Goal: Communication & Community: Ask a question

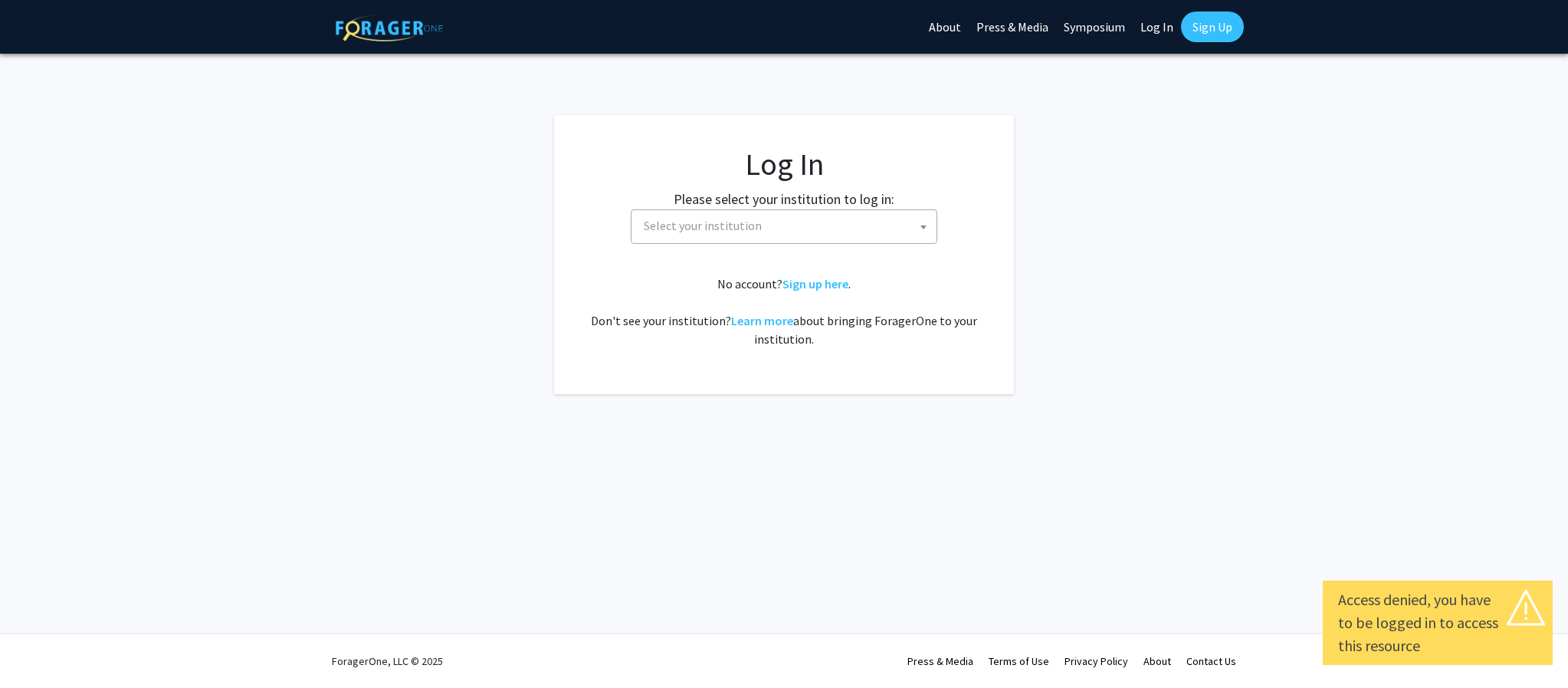
click at [731, 204] on label "Please select your institution to log in:" at bounding box center [784, 199] width 221 height 20
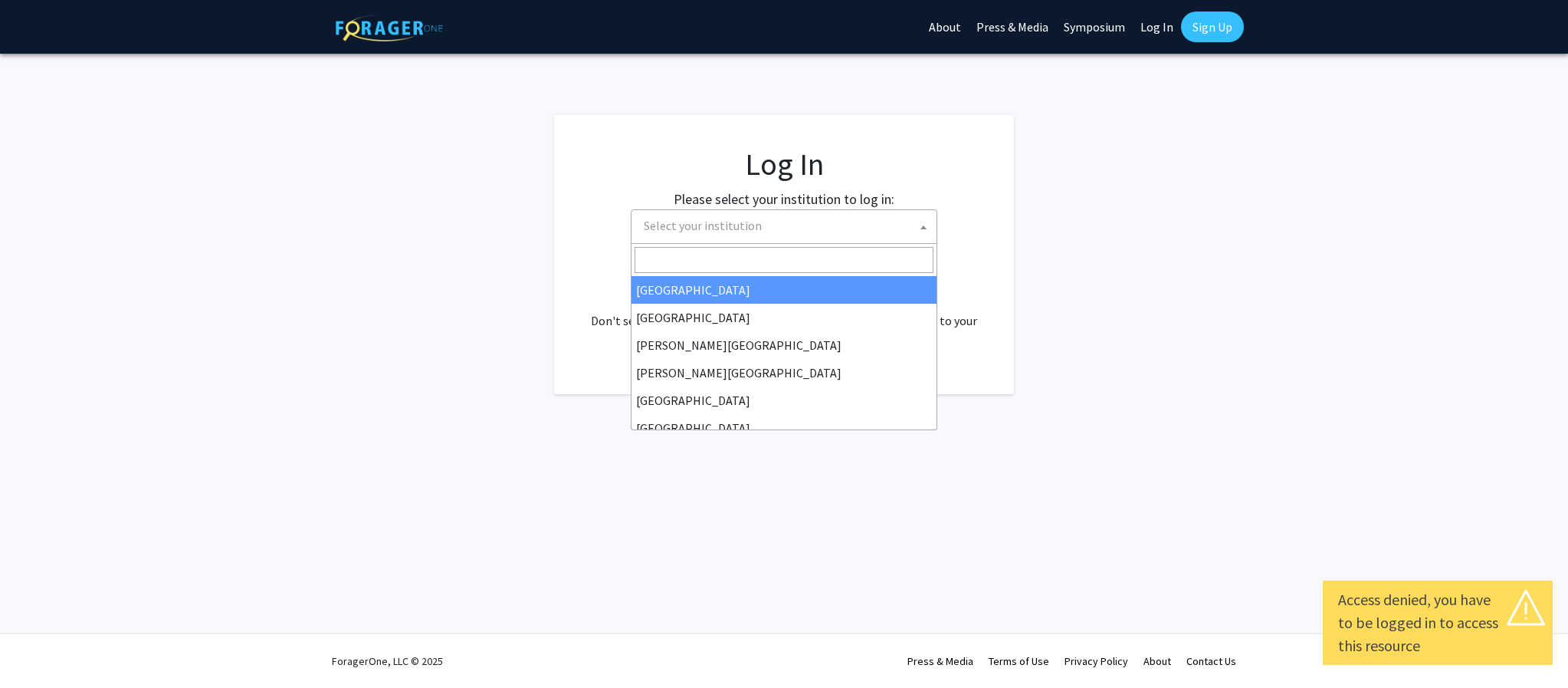
click at [730, 231] on span "Select your institution" at bounding box center [702, 225] width 118 height 15
click at [943, 222] on div "Please select your institution to log in: Baylor University Brandeis University…" at bounding box center [784, 216] width 421 height 55
click at [914, 227] on span "Select your institution" at bounding box center [787, 225] width 299 height 31
select select "34"
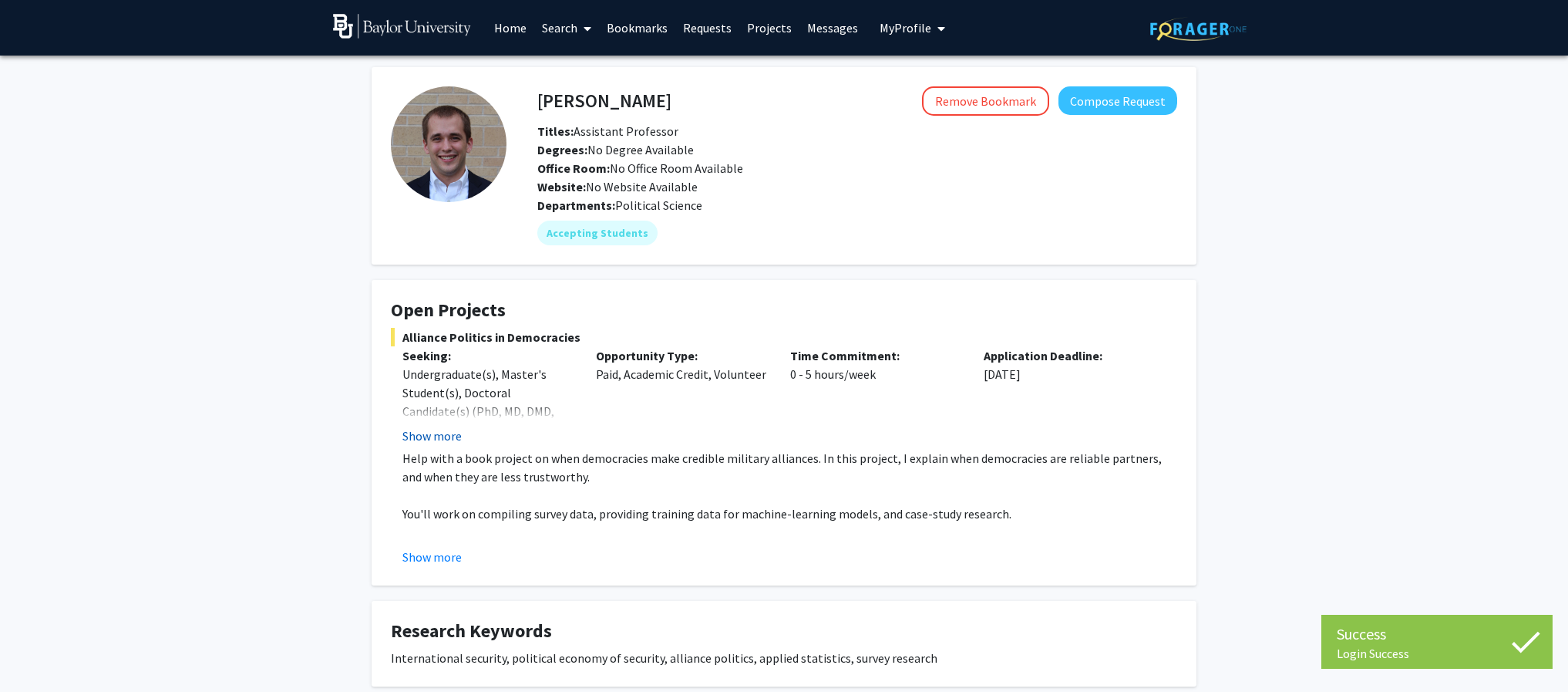
click at [424, 436] on button "Show more" at bounding box center [431, 436] width 59 height 19
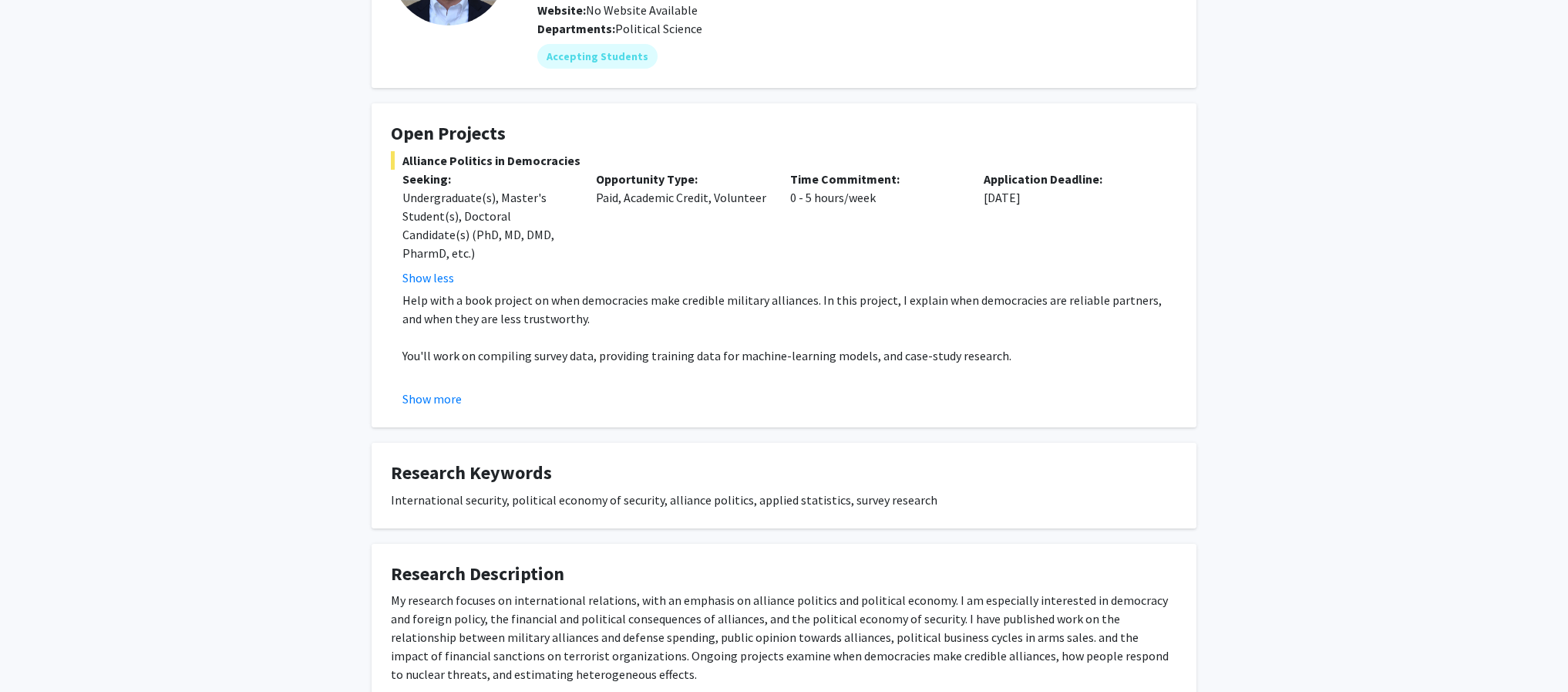
scroll to position [67, 0]
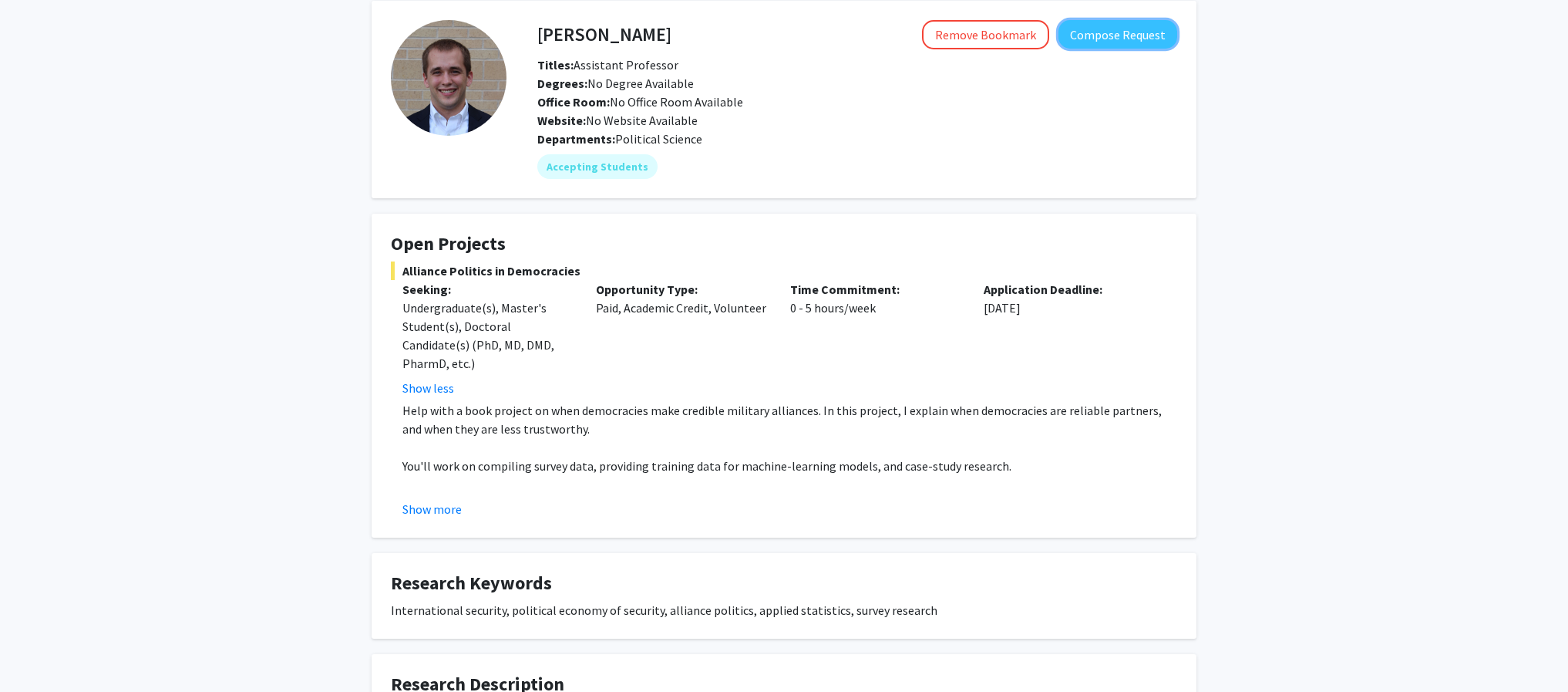
drag, startPoint x: 1109, startPoint y: 28, endPoint x: 1308, endPoint y: -49, distance: 213.4
click at [1308, 0] on html "Skip navigation Home Search Bookmarks Requests Projects Messages My Profile [PE…" at bounding box center [784, 279] width 1568 height 692
drag, startPoint x: 1122, startPoint y: 26, endPoint x: 1202, endPoint y: 16, distance: 80.6
click at [1202, 16] on div "[PERSON_NAME] Remove Bookmark Compose Request Titles: Assistant Professor Degre…" at bounding box center [783, 478] width 848 height 954
click at [1142, 41] on button "Compose Request" at bounding box center [1117, 33] width 119 height 28
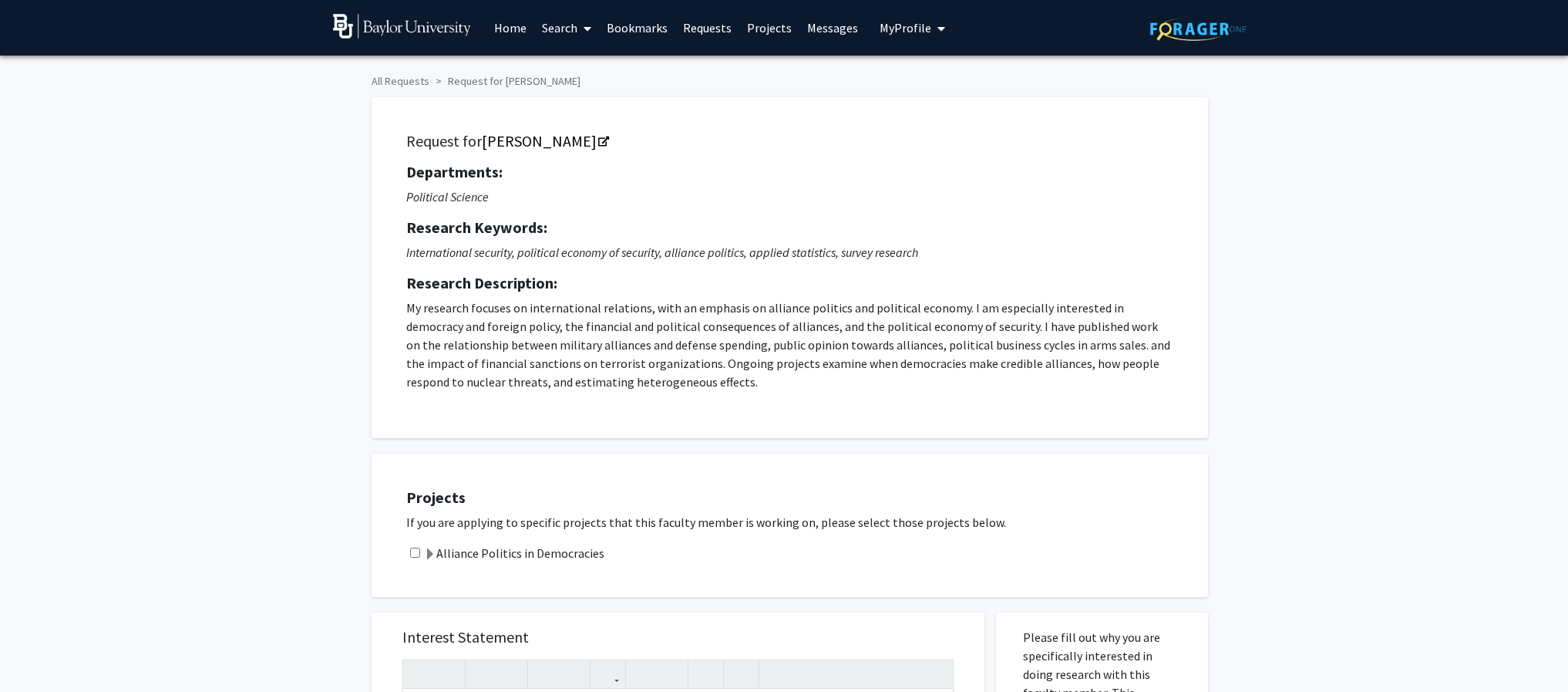
click at [500, 554] on label "Alliance Politics in Democracies" at bounding box center [513, 553] width 180 height 19
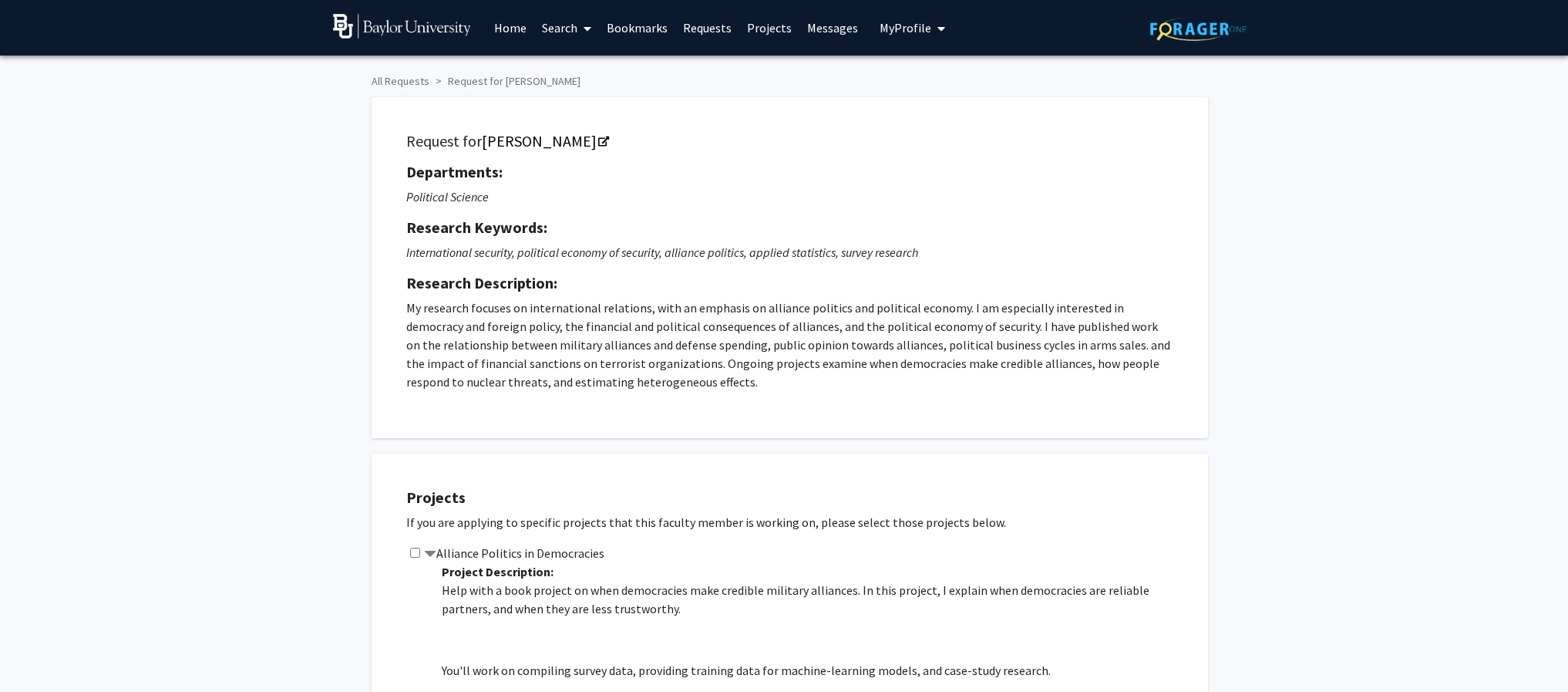
scroll to position [215, 0]
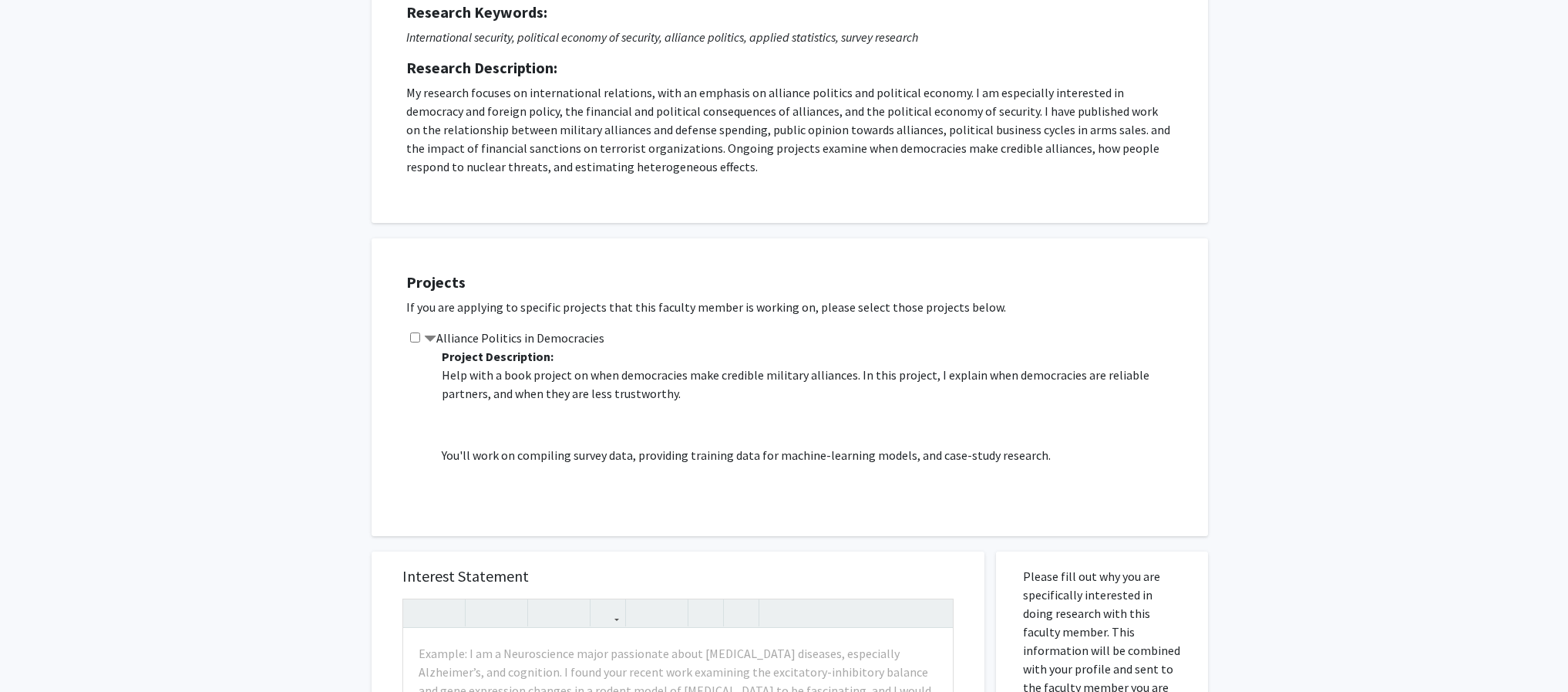
click at [414, 337] on input "checkbox" at bounding box center [415, 337] width 10 height 10
checkbox input "true"
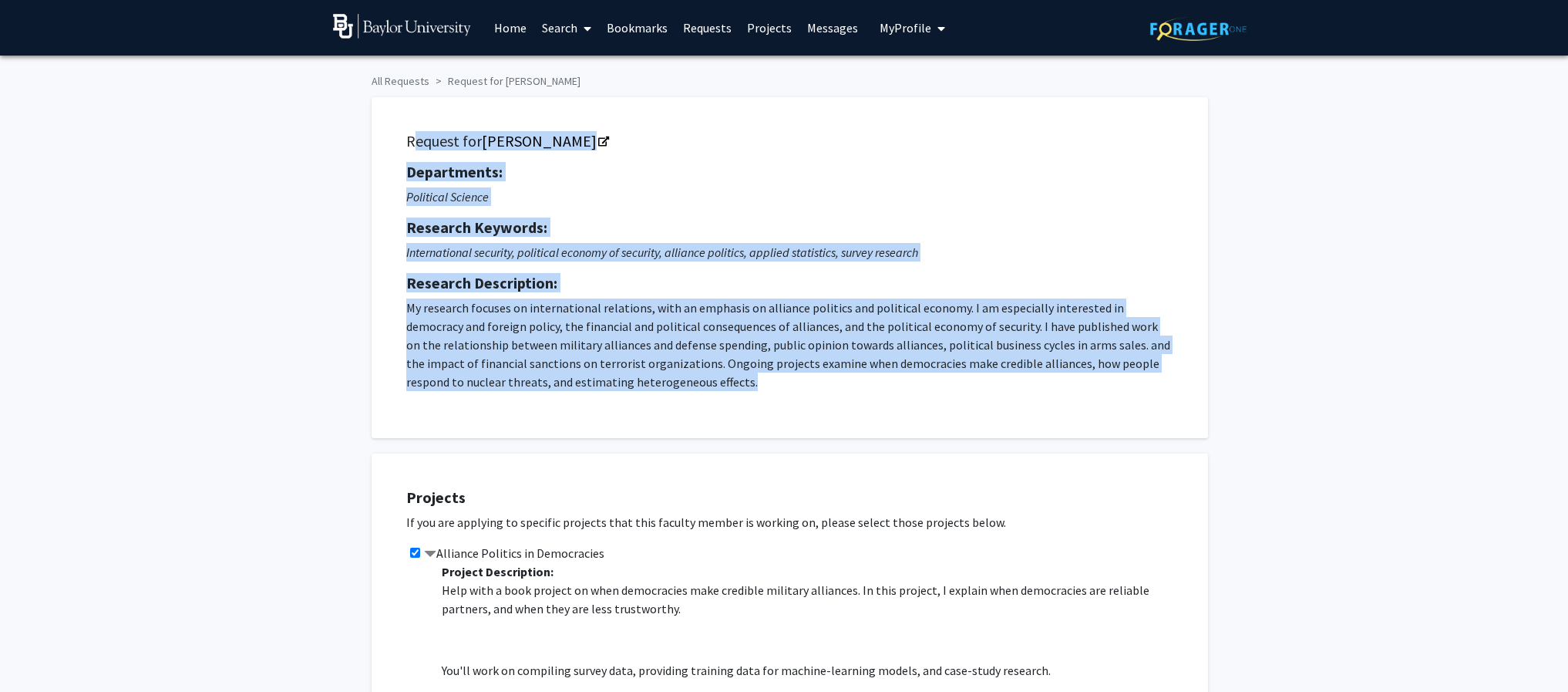
scroll to position [619, 0]
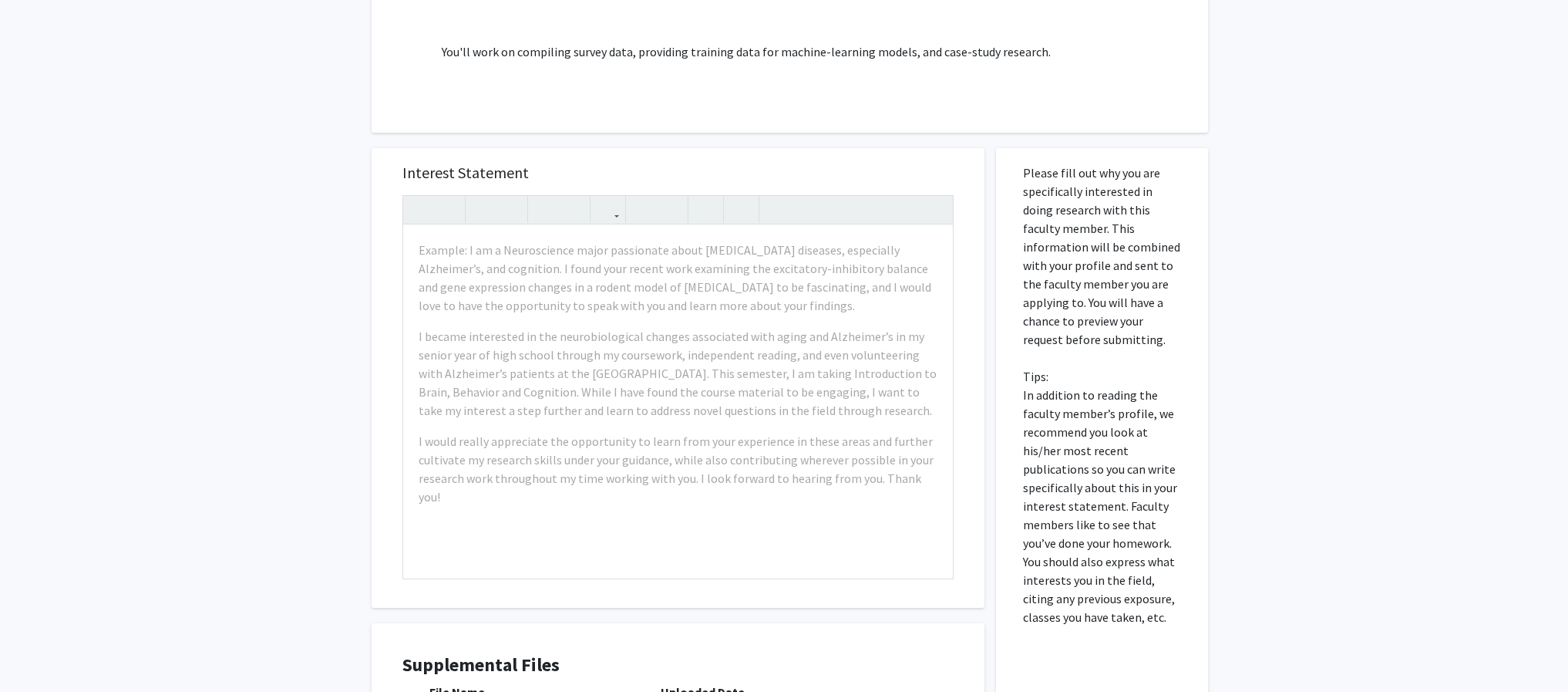
drag, startPoint x: 402, startPoint y: 136, endPoint x: 1061, endPoint y: 51, distance: 664.5
click at [1061, 51] on div "All Requests Request for [PERSON_NAME] Request for [PERSON_NAME] Departments: P…" at bounding box center [783, 139] width 848 height 1381
copy div "Loremip dol Sitame Conse Adipiscinge: Seddoeius Tempori Utlabore Etdolore: Magn…"
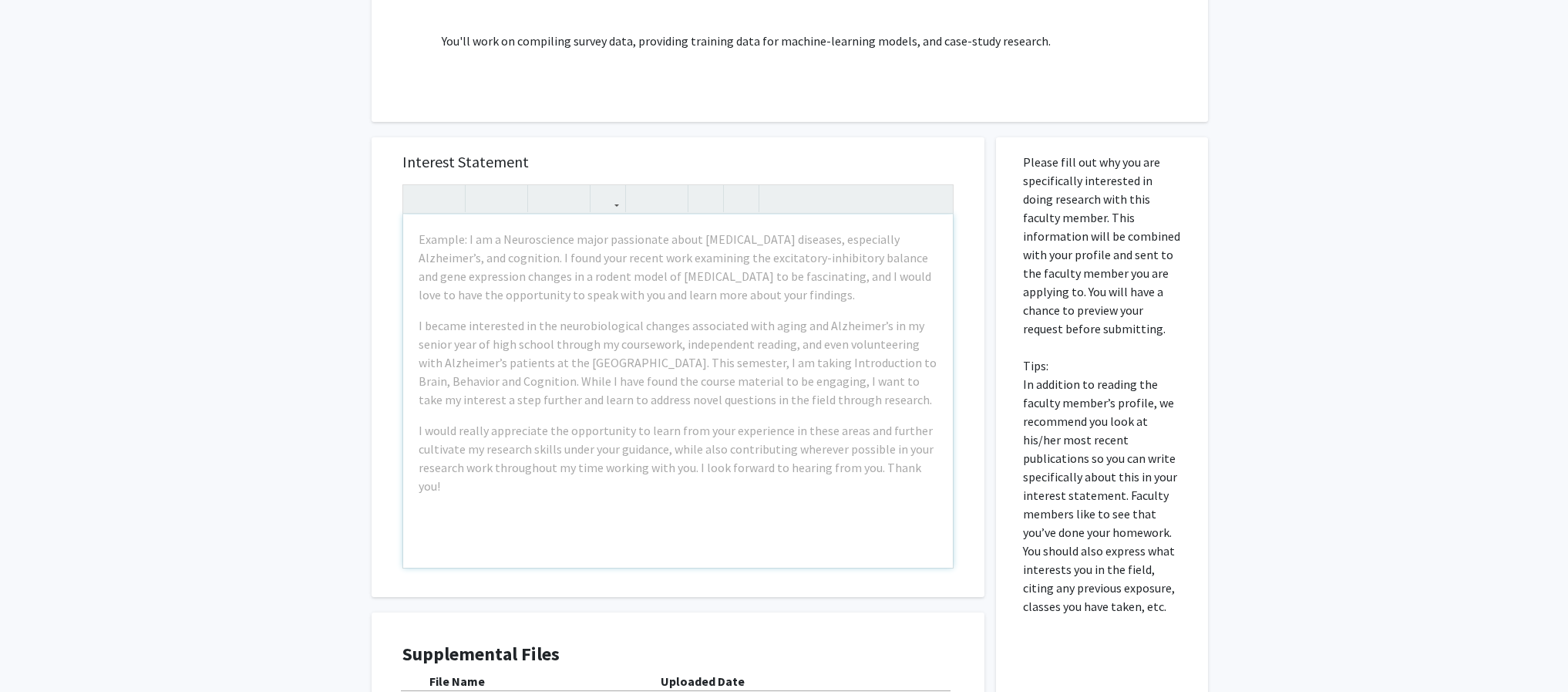
scroll to position [629, 0]
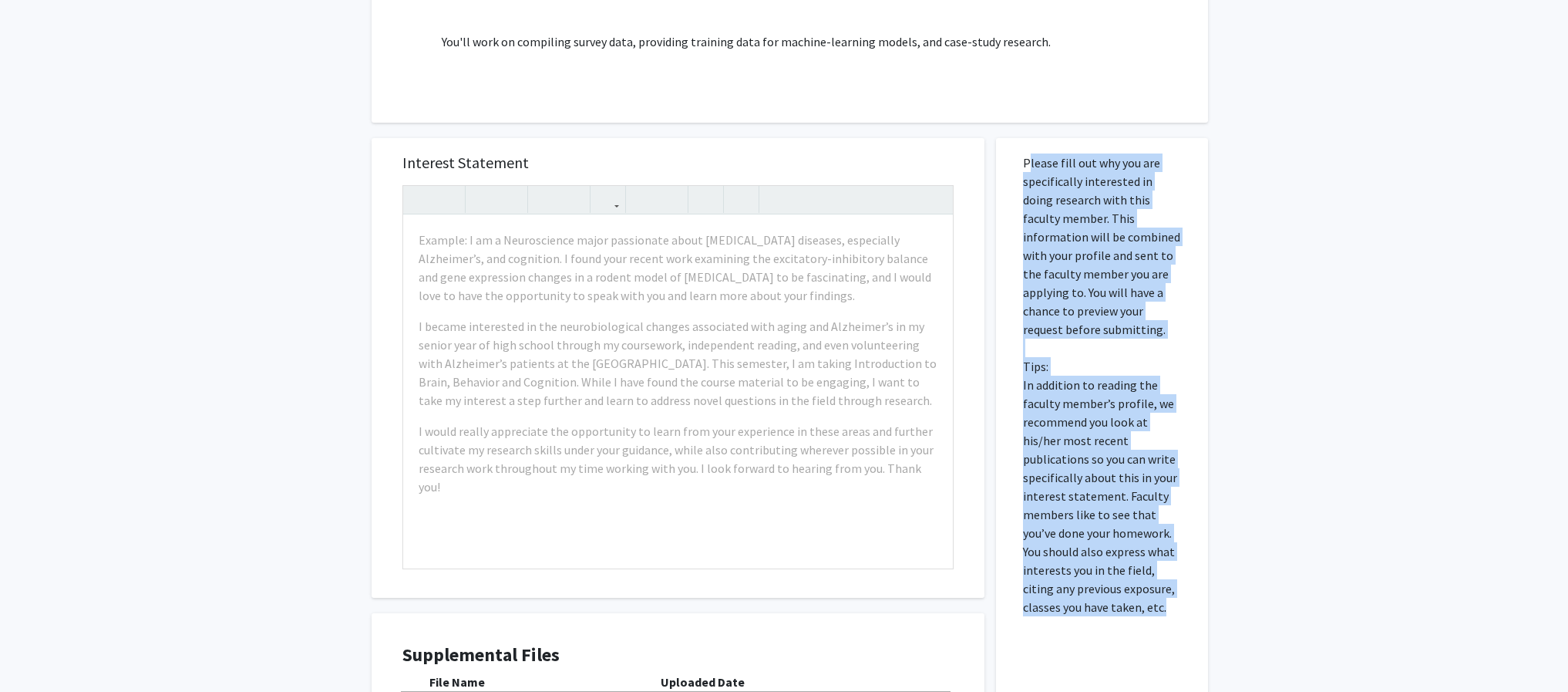
drag, startPoint x: 1014, startPoint y: 155, endPoint x: 1102, endPoint y: 578, distance: 432.1
click at [1126, 612] on div "Please fill out why you are specifically interested in doing research with this…" at bounding box center [1102, 479] width 189 height 682
copy p "Please fill out why you are specifically interested in doing research with this…"
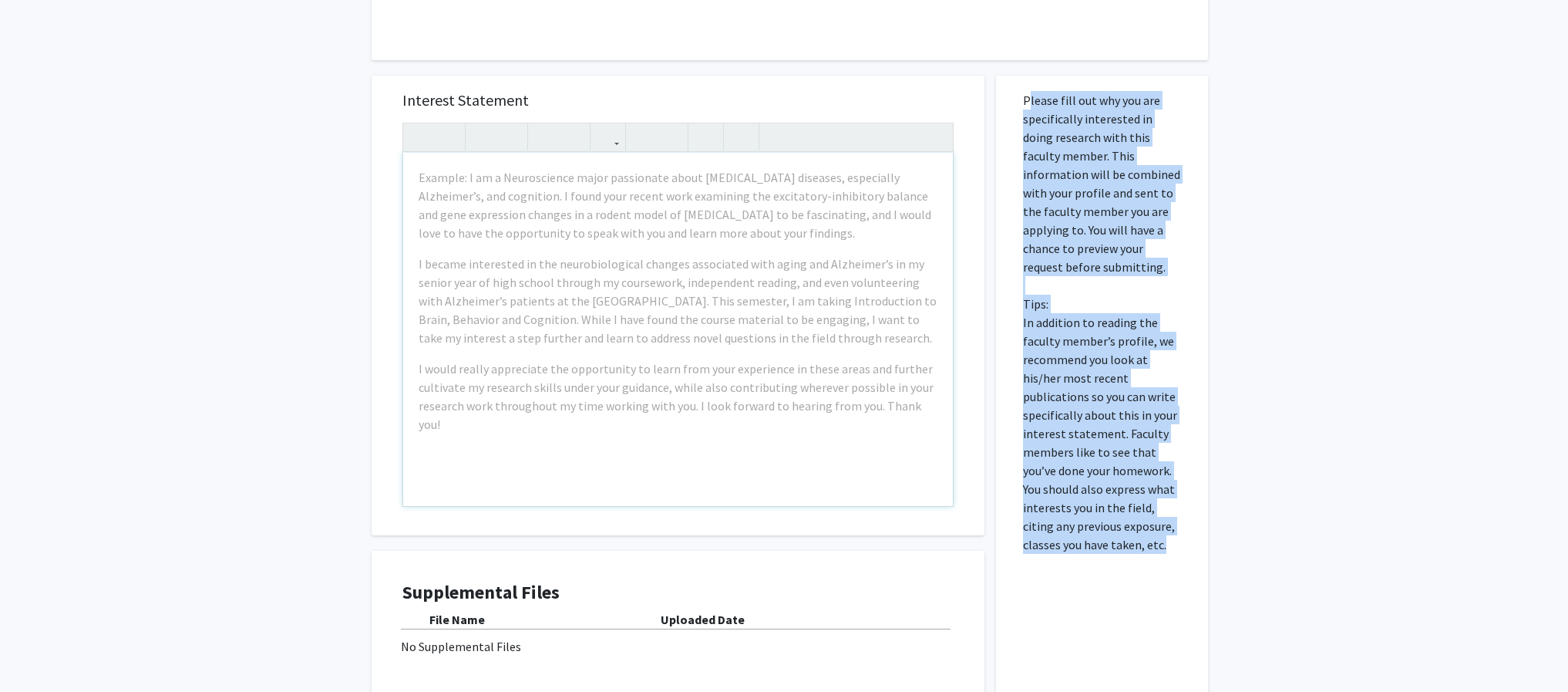
scroll to position [690, 0]
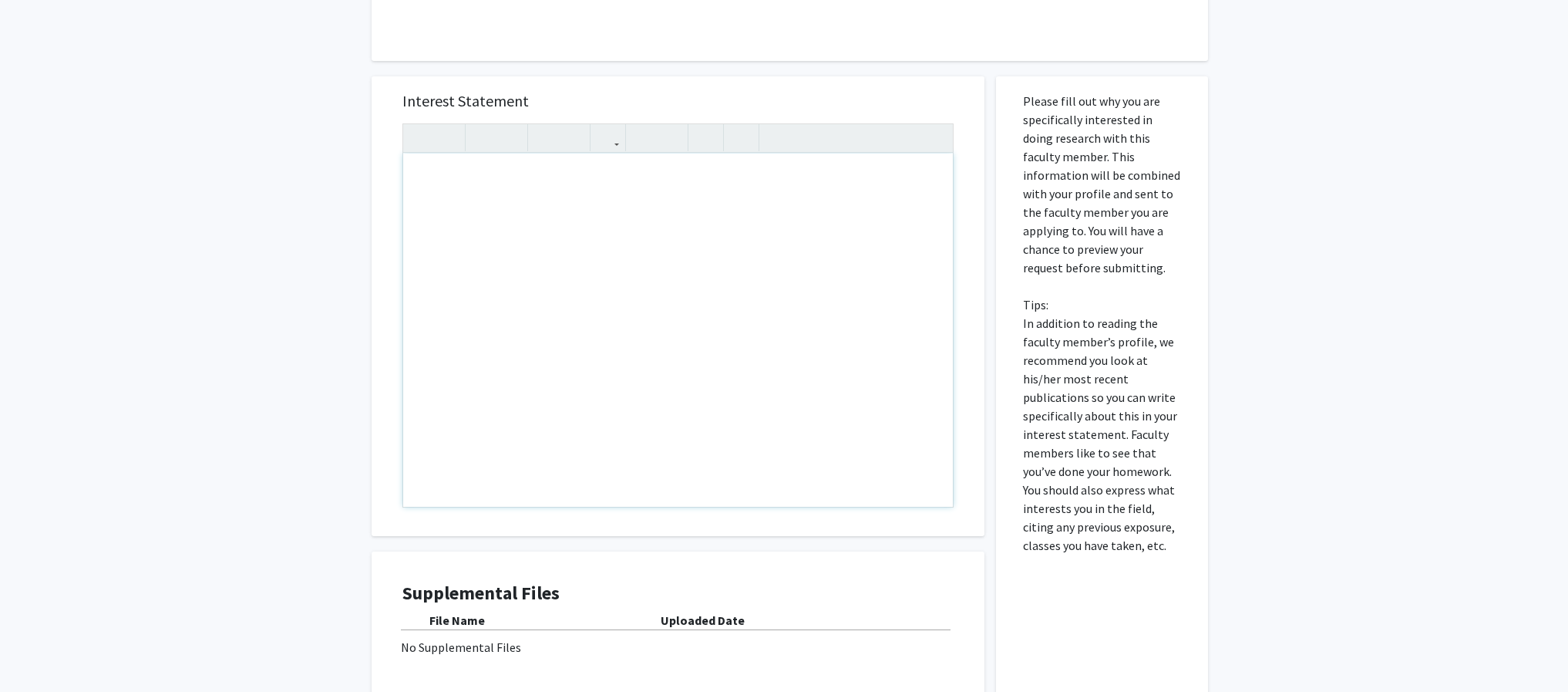
drag, startPoint x: 413, startPoint y: 176, endPoint x: 452, endPoint y: 186, distance: 40.3
click at [442, 187] on div "Note to users with screen readers: Please press Alt+0 or Option+0 to deactivate…" at bounding box center [677, 330] width 549 height 353
click at [1544, 489] on div "All Requests Request for [PERSON_NAME] Request for [PERSON_NAME] Departments: P…" at bounding box center [784, 79] width 1568 height 1427
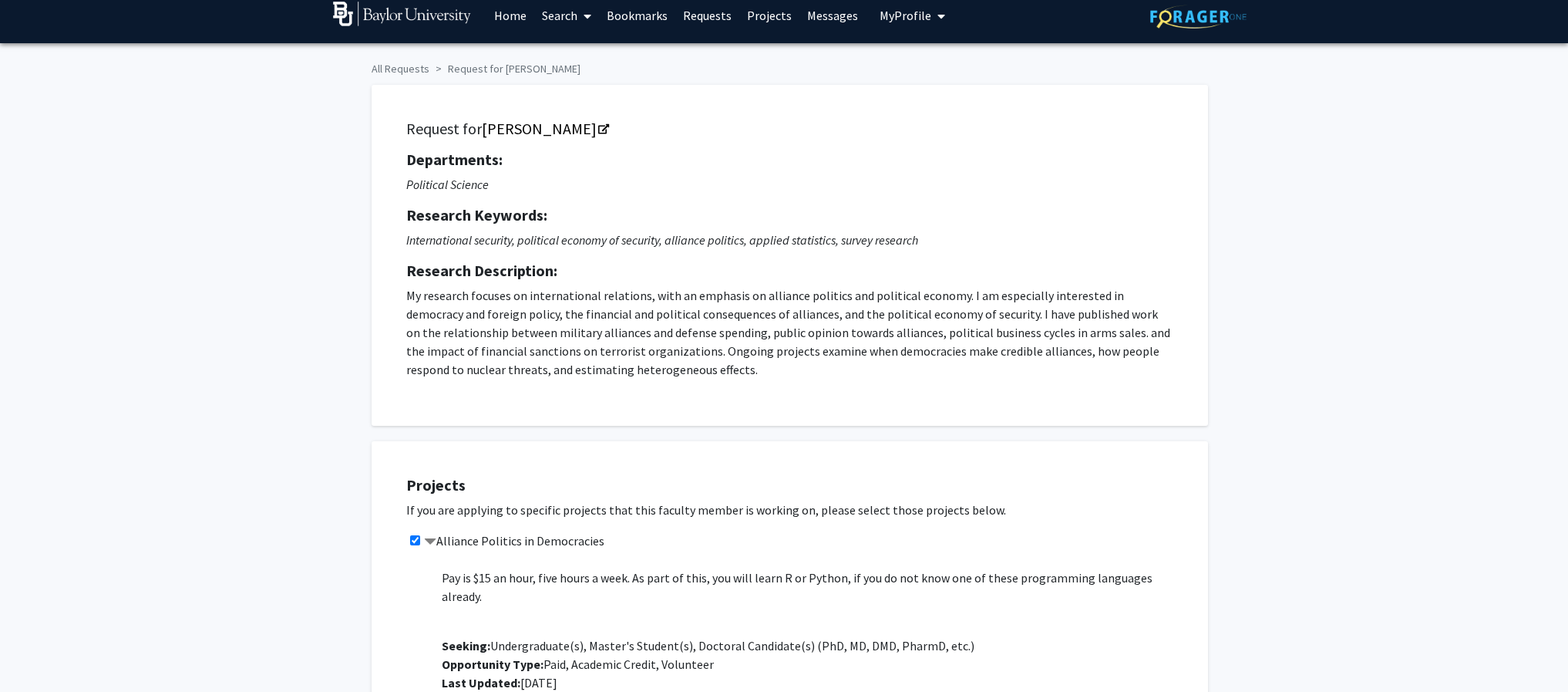
scroll to position [13, 0]
